Goal: Find contact information

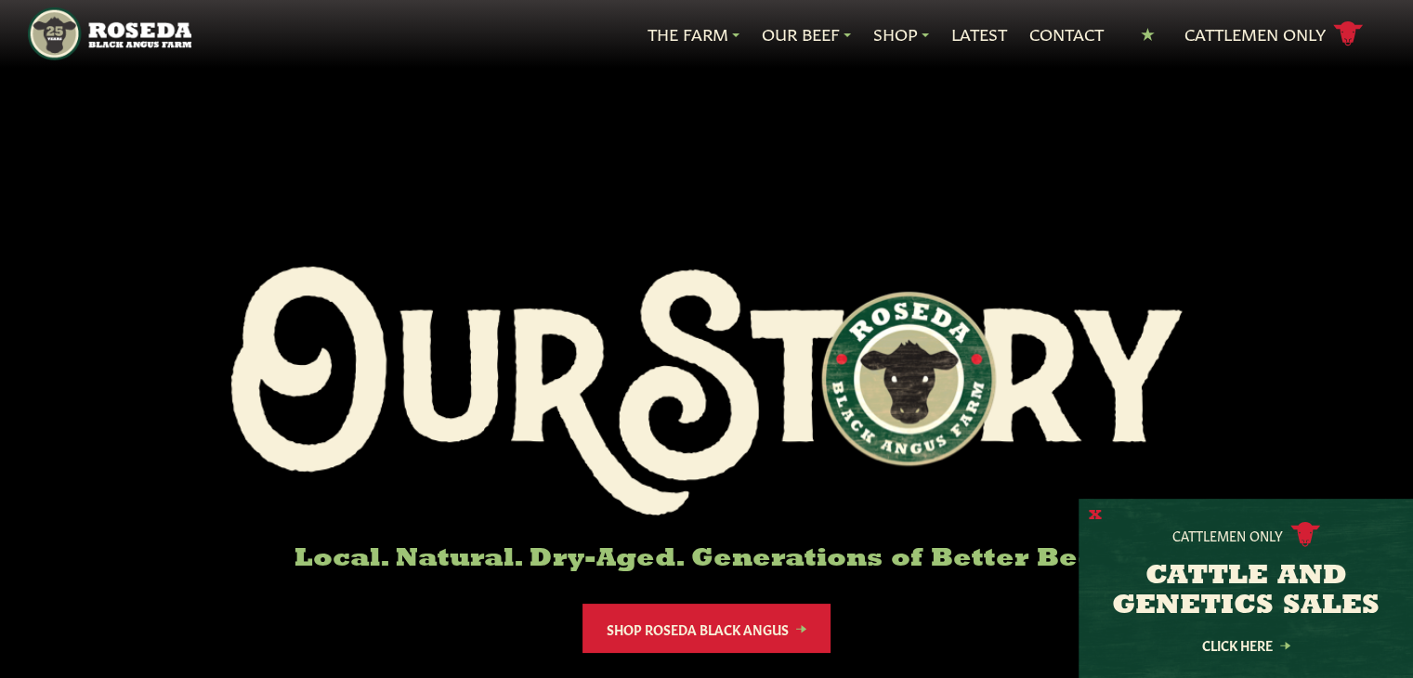
click at [1092, 511] on button "X" at bounding box center [1095, 516] width 13 height 20
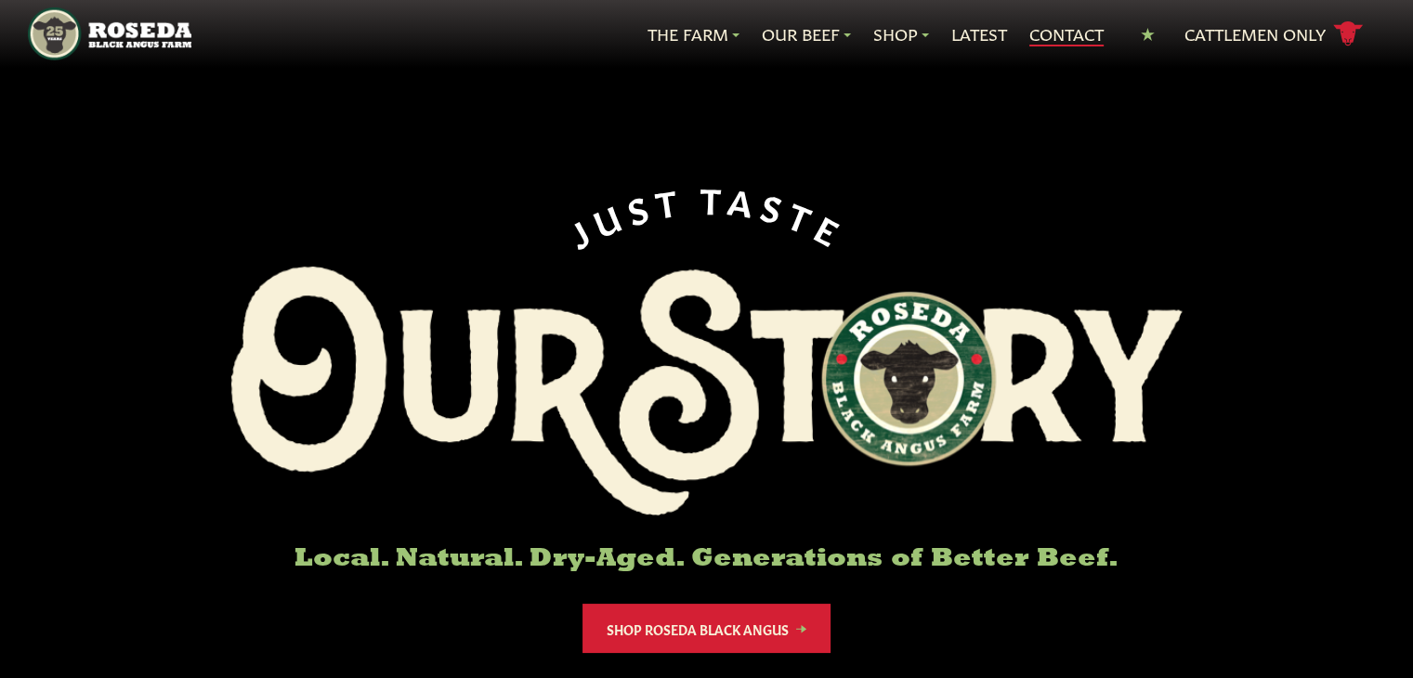
click at [1082, 22] on link "Contact" at bounding box center [1066, 34] width 74 height 24
click at [1046, 36] on link "Contact" at bounding box center [1066, 34] width 74 height 24
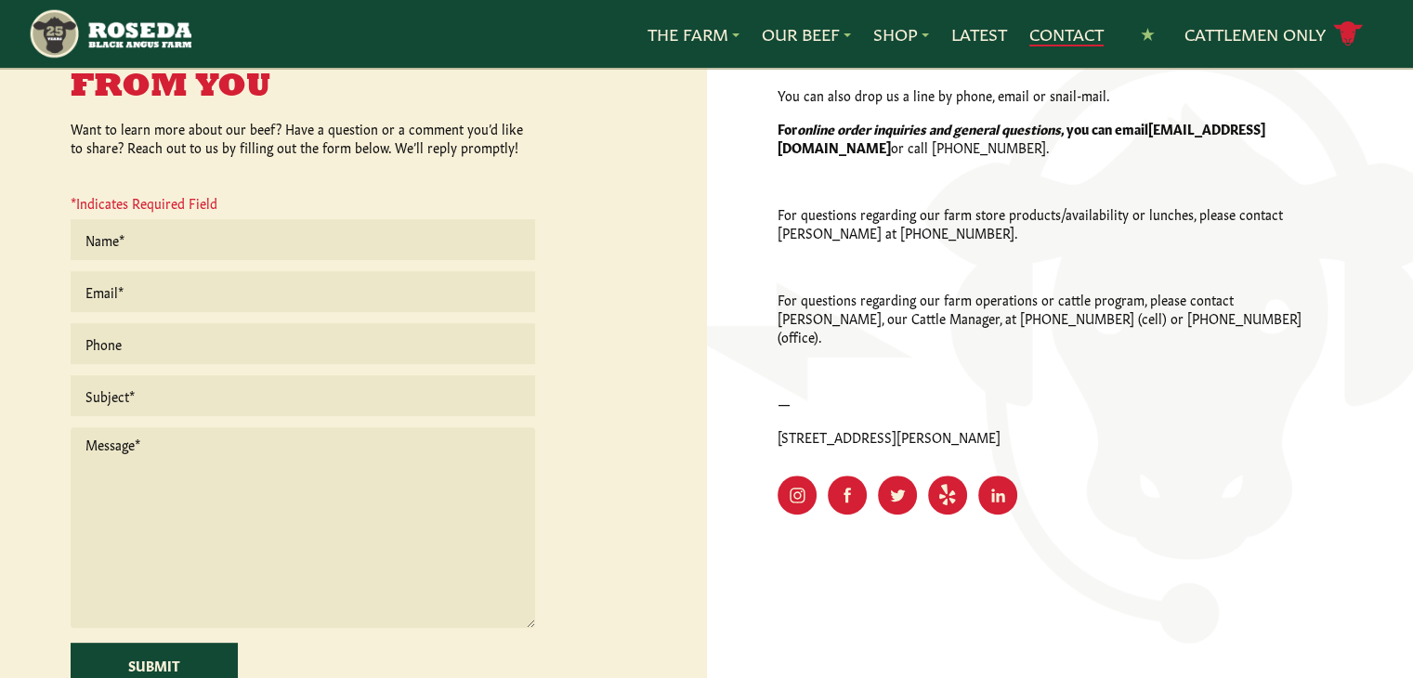
scroll to position [512, 0]
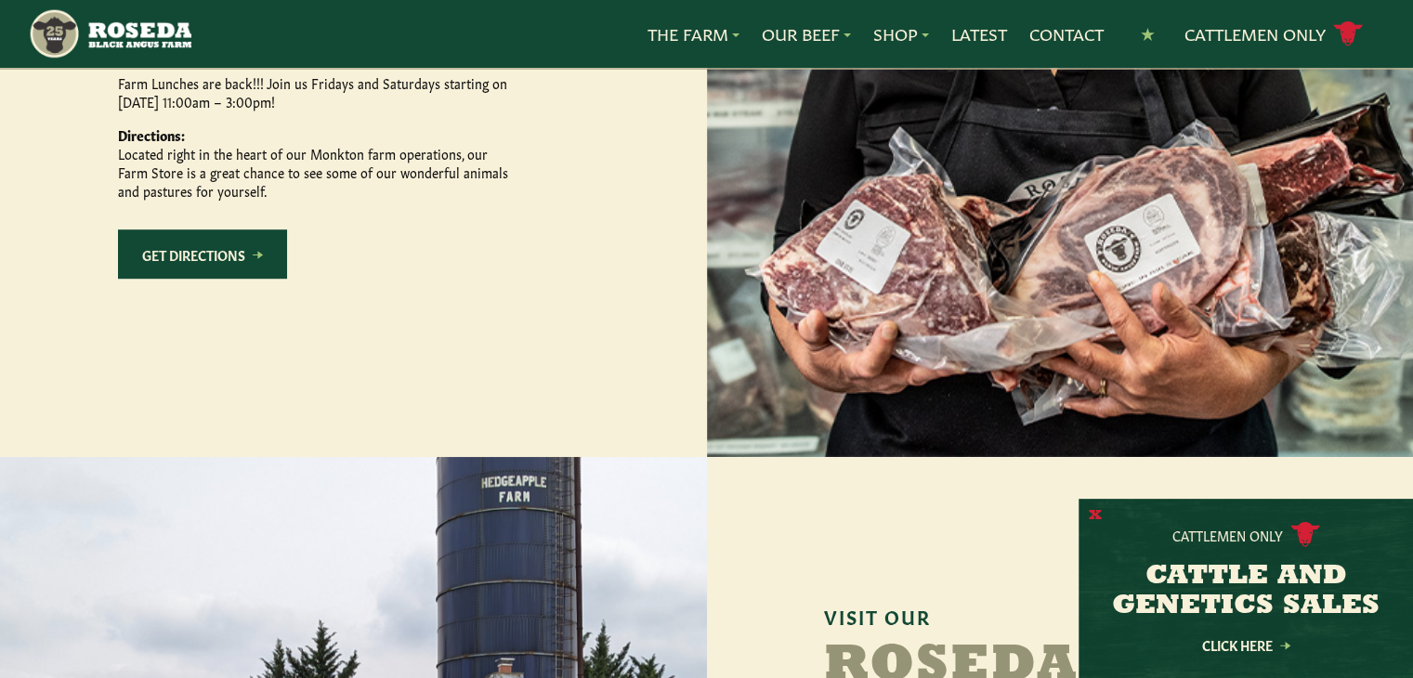
click at [1089, 515] on button "X" at bounding box center [1095, 516] width 13 height 20
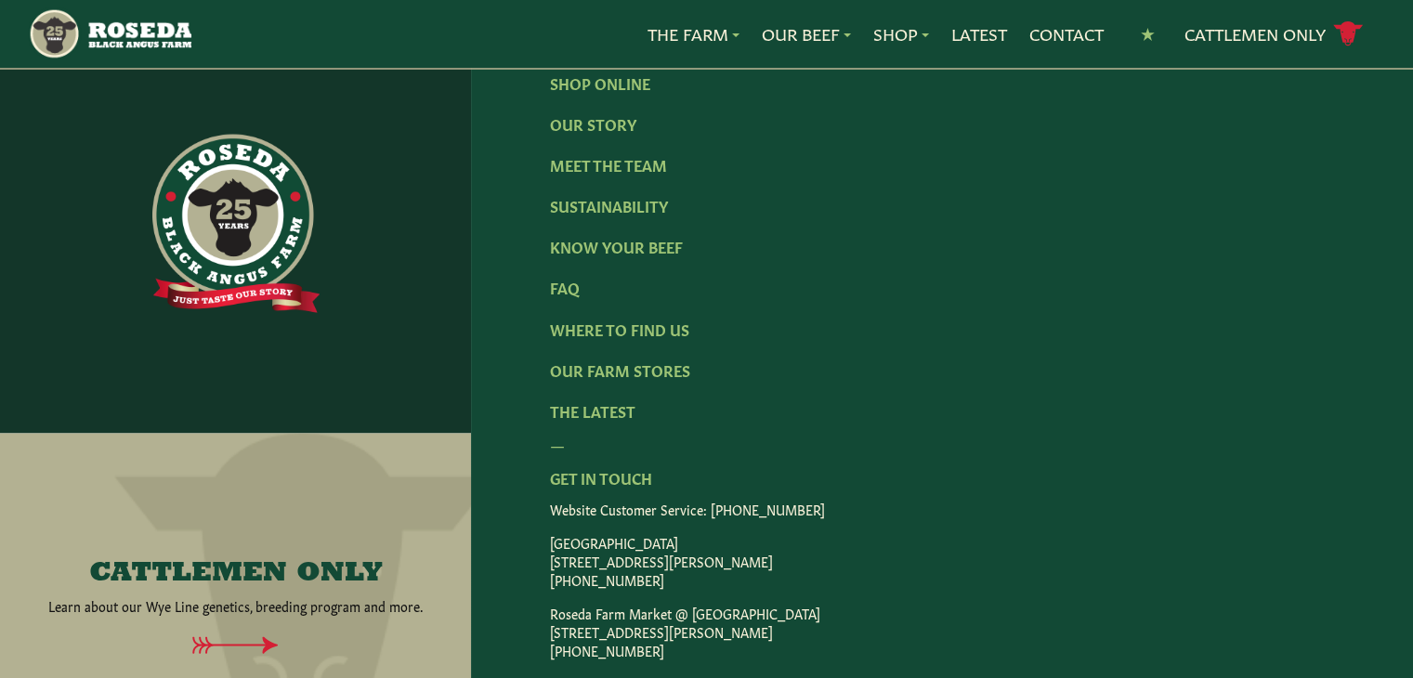
scroll to position [3439, 0]
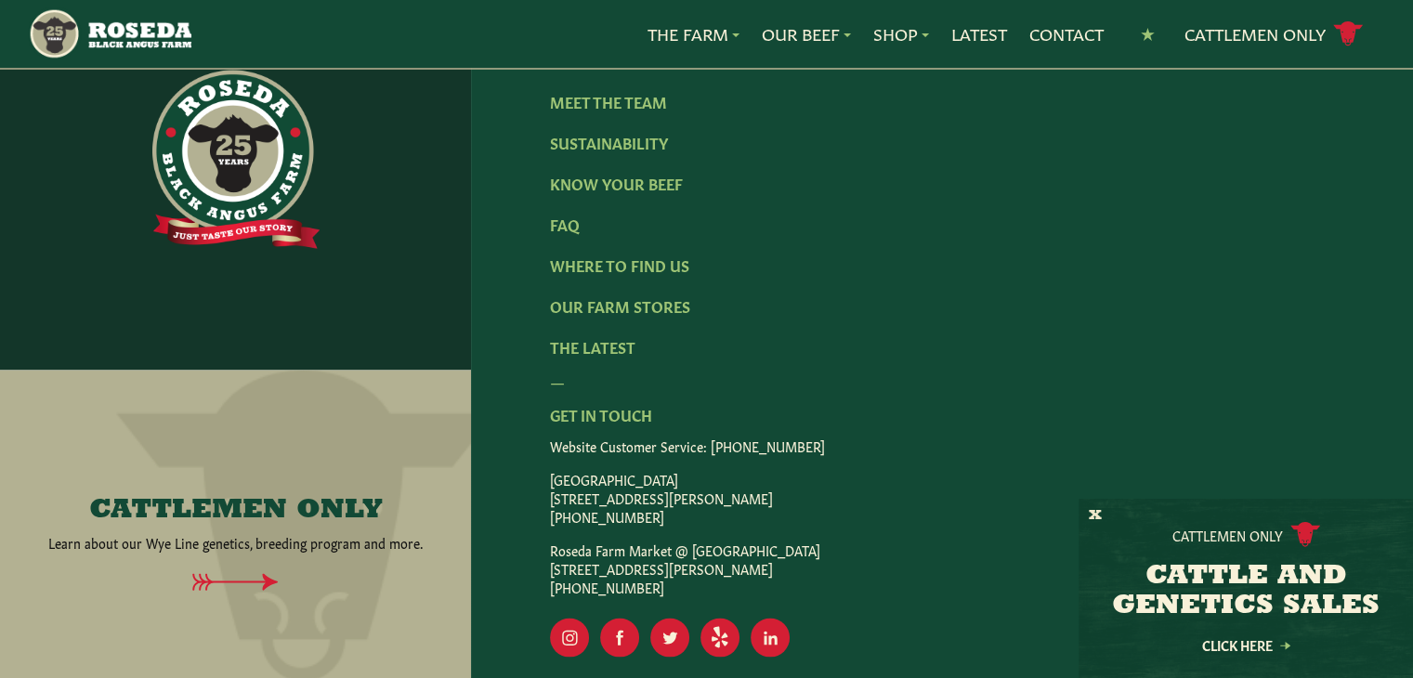
scroll to position [3215, 0]
